Goal: Information Seeking & Learning: Learn about a topic

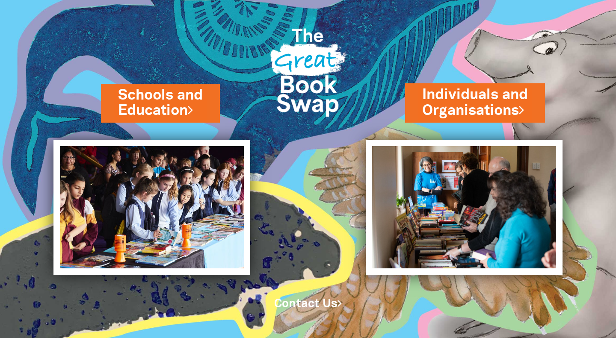
click at [167, 100] on link "Schools and Education" at bounding box center [160, 103] width 85 height 36
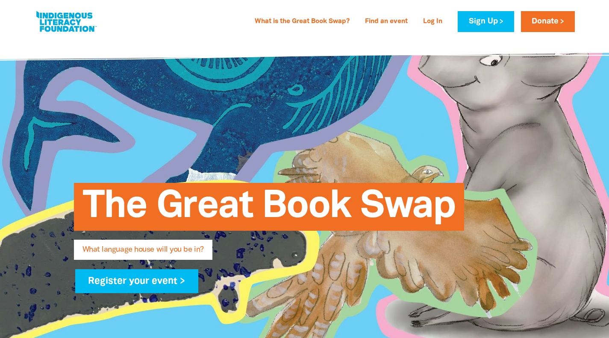
click at [315, 23] on link "What is the Great Book Swap?" at bounding box center [302, 22] width 105 height 14
